Goal: Register for event/course

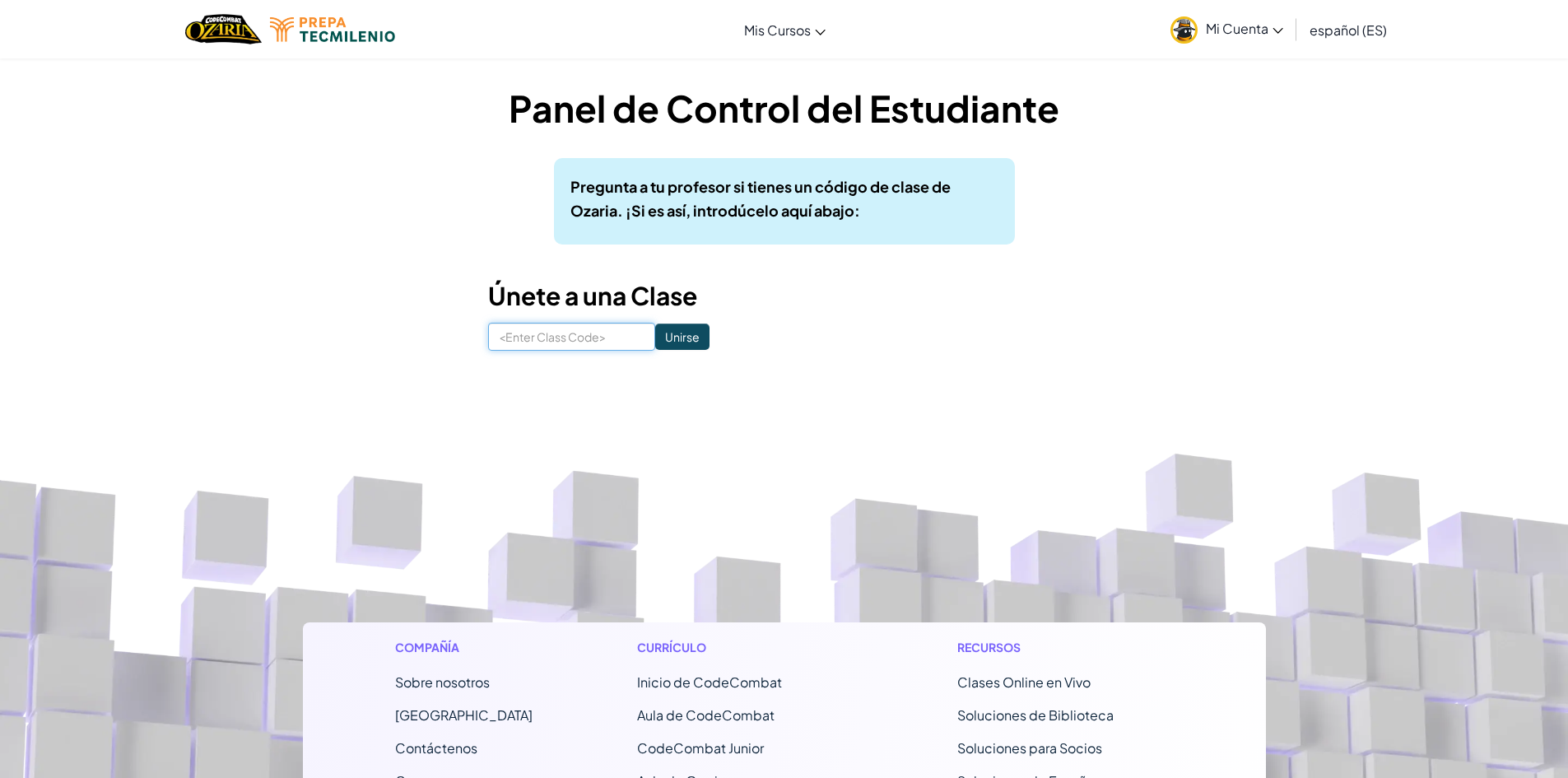
click at [535, 338] on input at bounding box center [572, 337] width 167 height 28
type input "BabySideOnly"
click input "Unirse" at bounding box center [682, 337] width 54 height 26
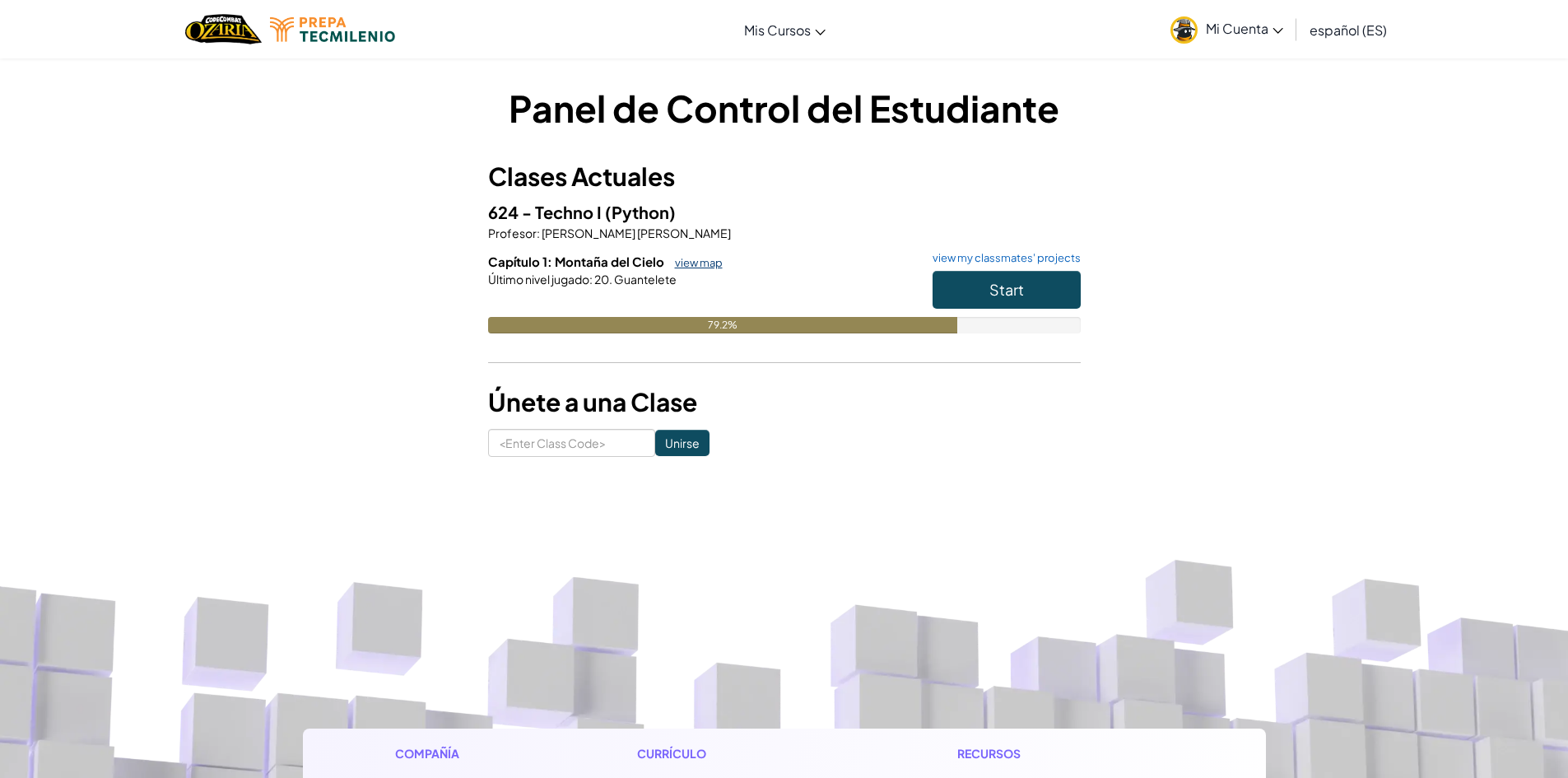
click at [701, 268] on link "view map" at bounding box center [695, 262] width 56 height 13
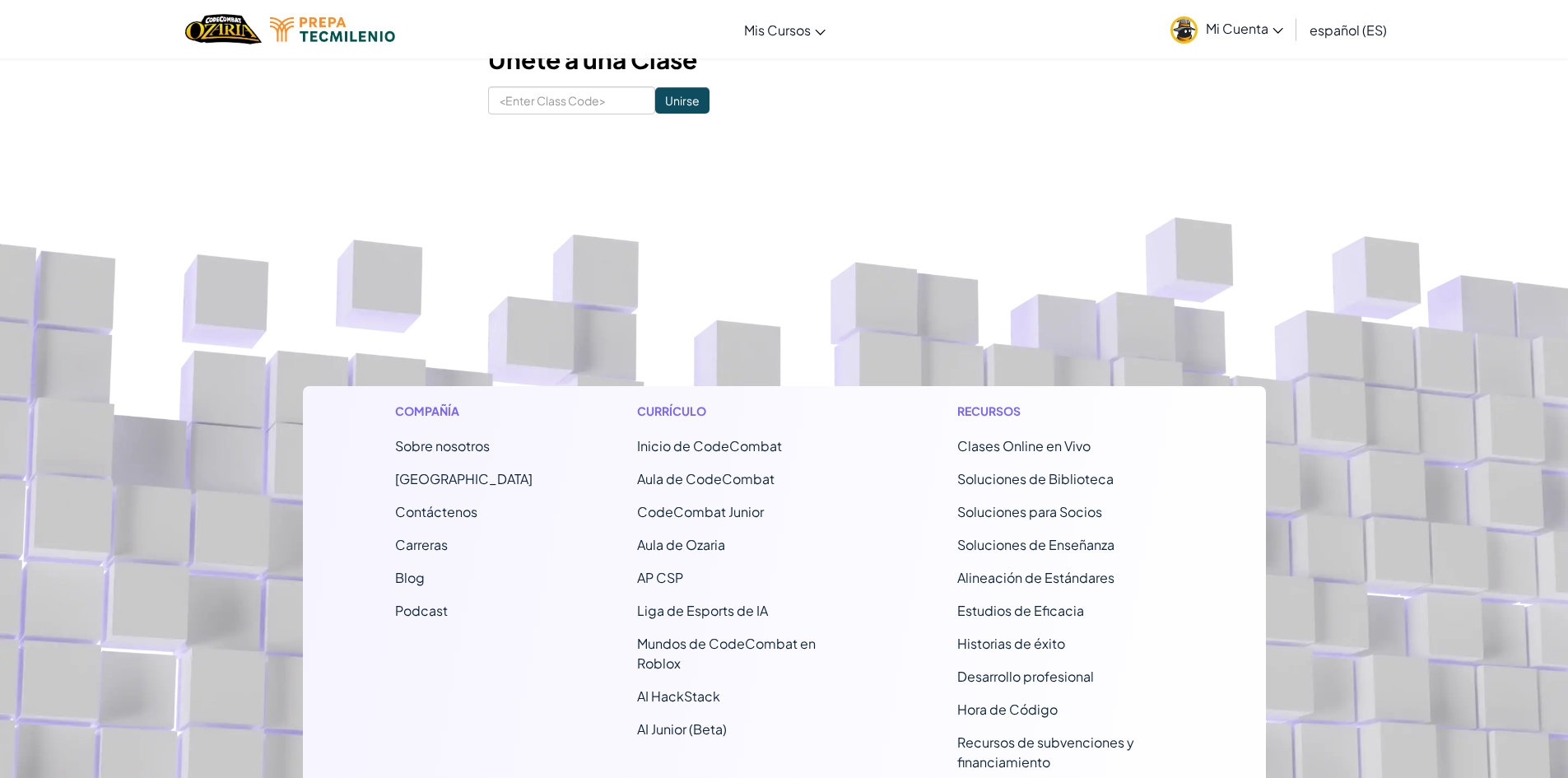
scroll to position [39, 0]
